Goal: Task Accomplishment & Management: Manage account settings

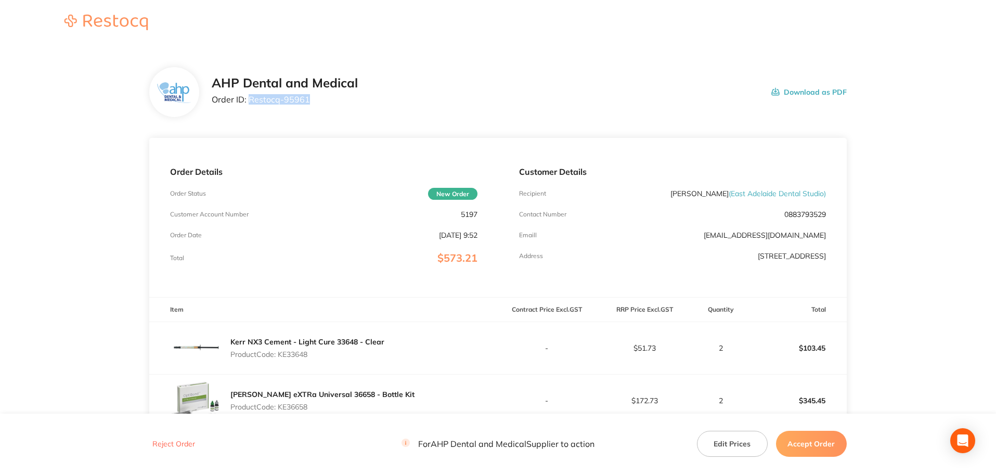
drag, startPoint x: 309, startPoint y: 101, endPoint x: 251, endPoint y: 103, distance: 58.3
click at [251, 103] on p "Order ID: Restocq- 95961" at bounding box center [285, 99] width 146 height 9
copy p "Restocq- 95961"
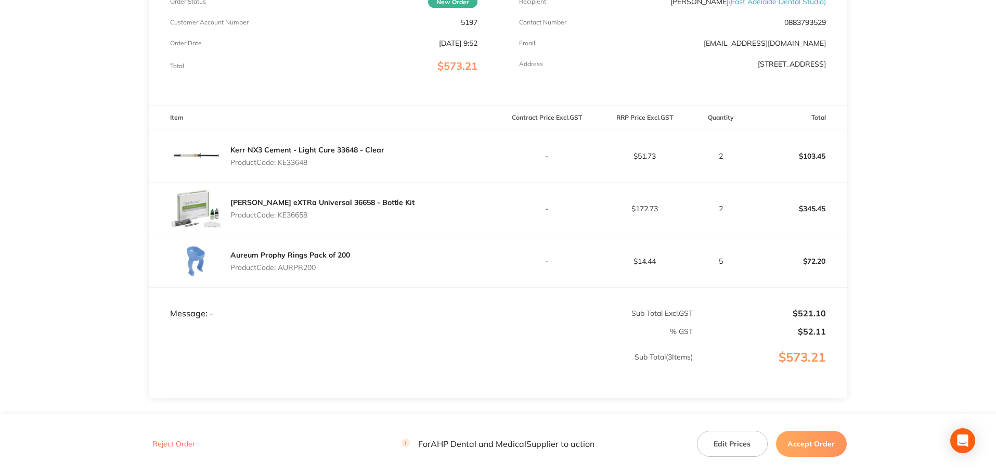
scroll to position [208, 0]
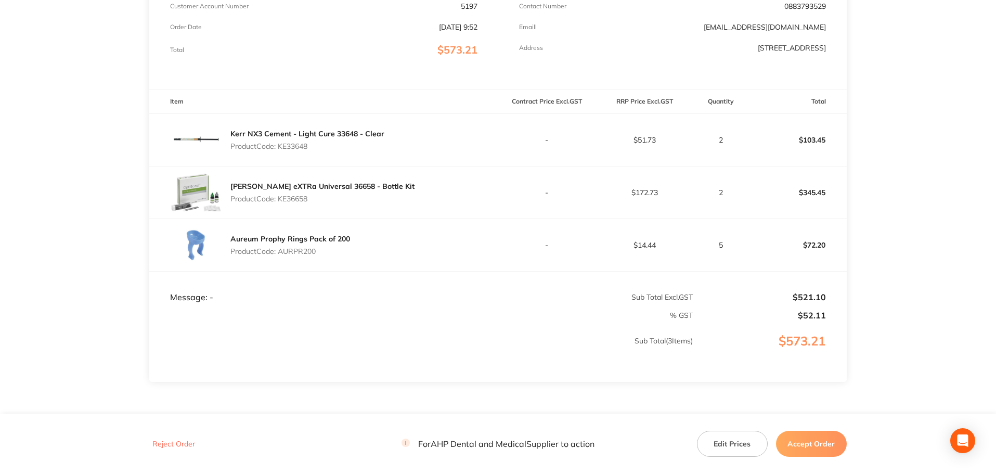
click at [804, 447] on button "Accept Order" at bounding box center [811, 444] width 71 height 26
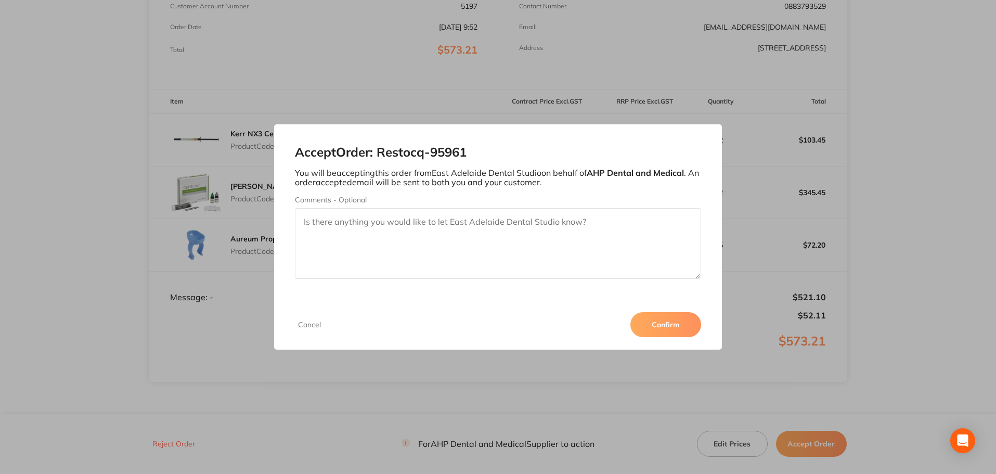
click at [664, 329] on button "Confirm" at bounding box center [666, 324] width 71 height 25
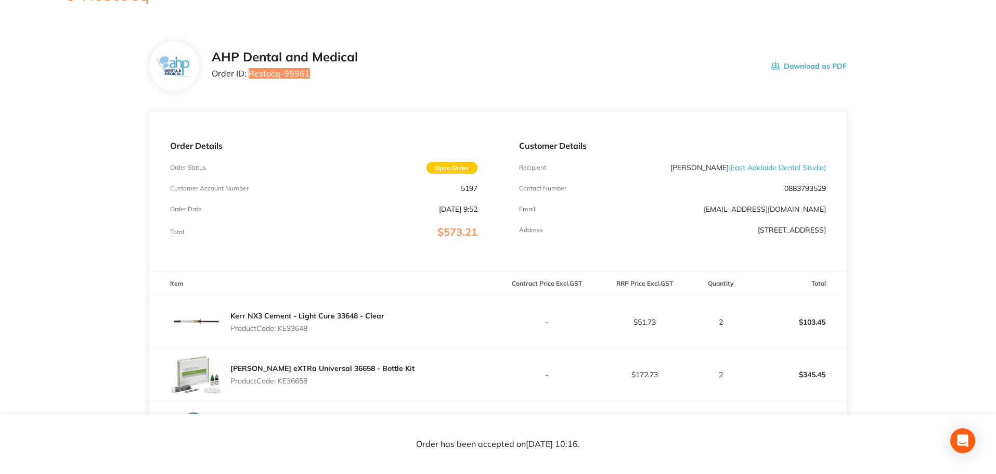
scroll to position [0, 0]
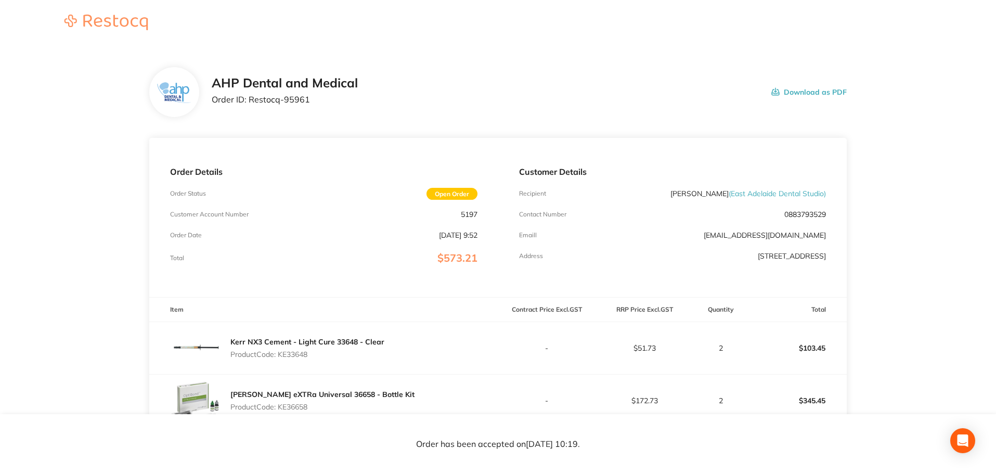
scroll to position [259, 0]
